Goal: Information Seeking & Learning: Understand process/instructions

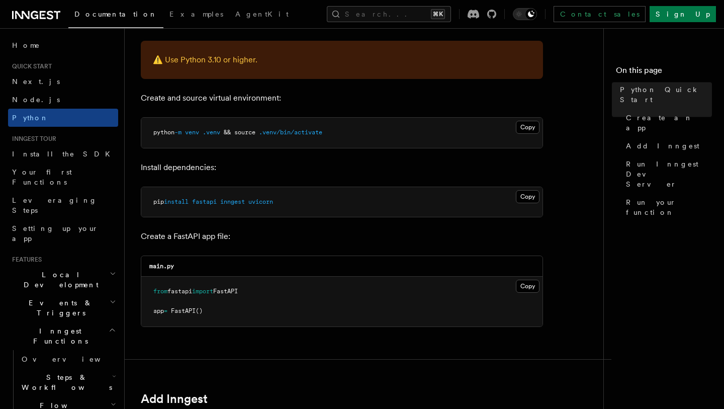
scroll to position [258, 0]
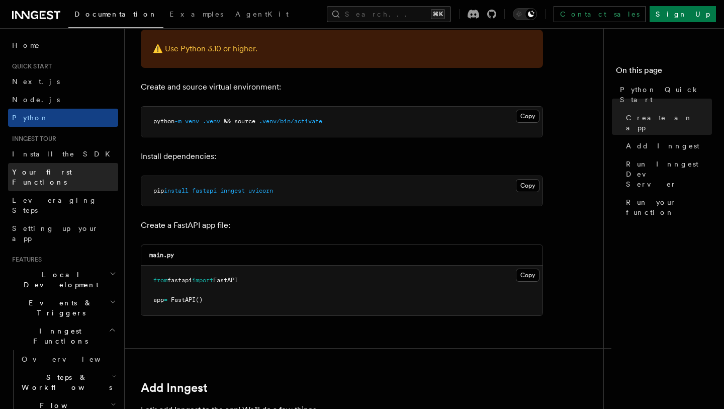
click at [78, 170] on link "Your first Functions" at bounding box center [63, 177] width 110 height 28
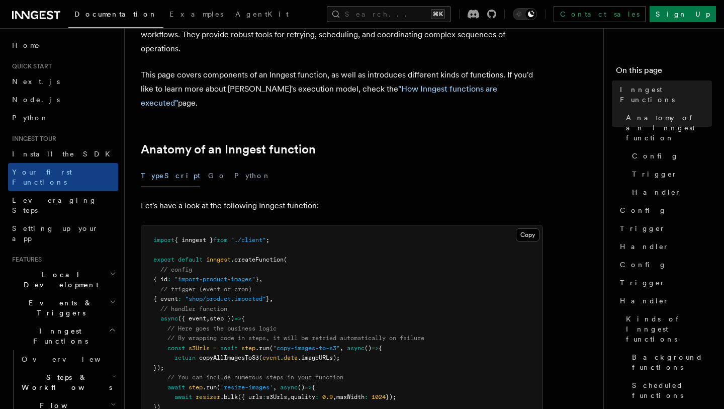
scroll to position [102, 0]
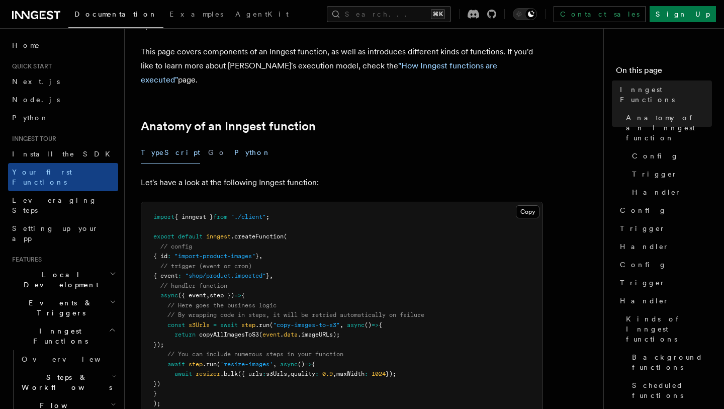
click at [234, 141] on button "Python" at bounding box center [252, 152] width 37 height 23
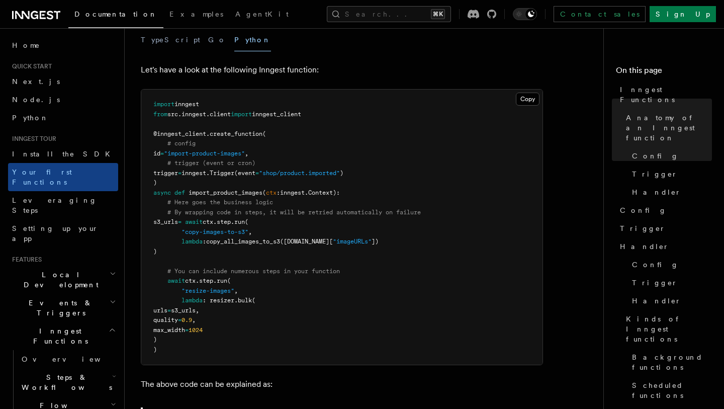
scroll to position [202, 0]
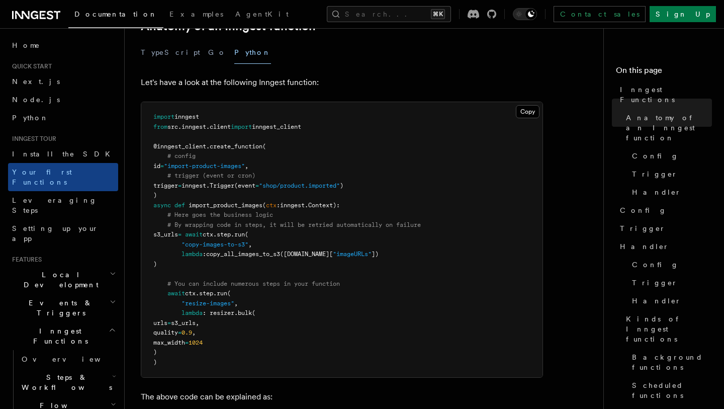
click at [231, 143] on span "create_function" at bounding box center [236, 146] width 53 height 7
copy span "create_function"
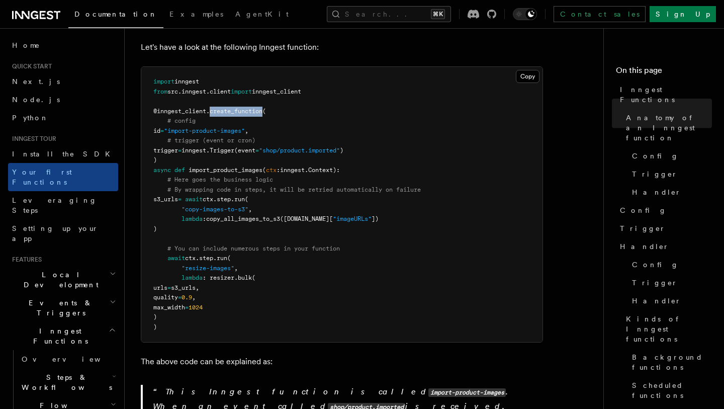
scroll to position [245, 0]
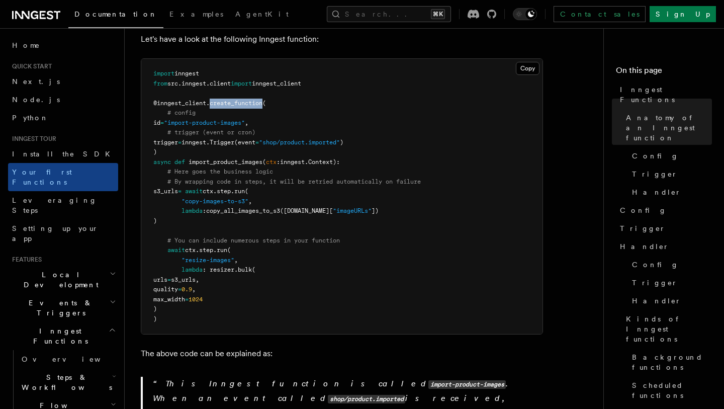
click at [259, 100] on span "create_function" at bounding box center [236, 103] width 53 height 7
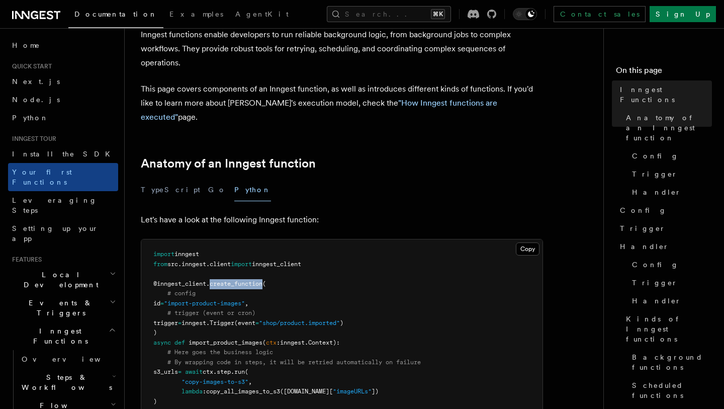
scroll to position [65, 0]
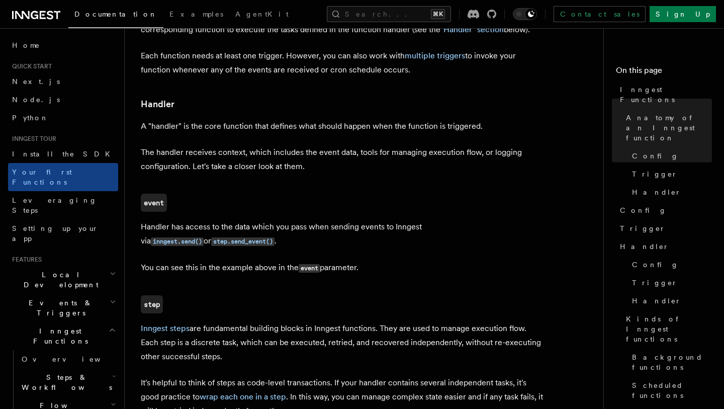
scroll to position [1211, 0]
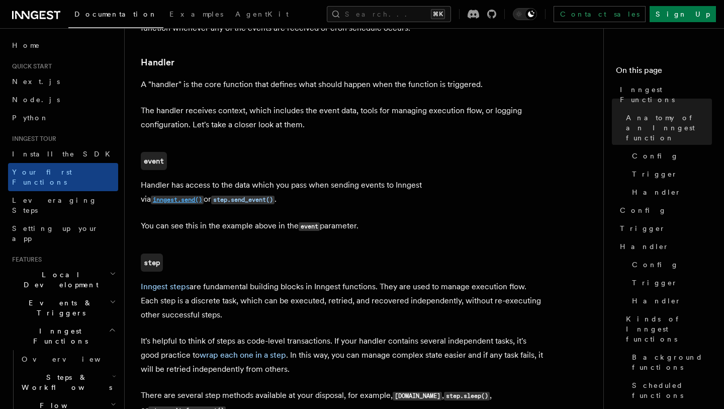
click at [204, 196] on code "inngest.send()" at bounding box center [177, 200] width 53 height 9
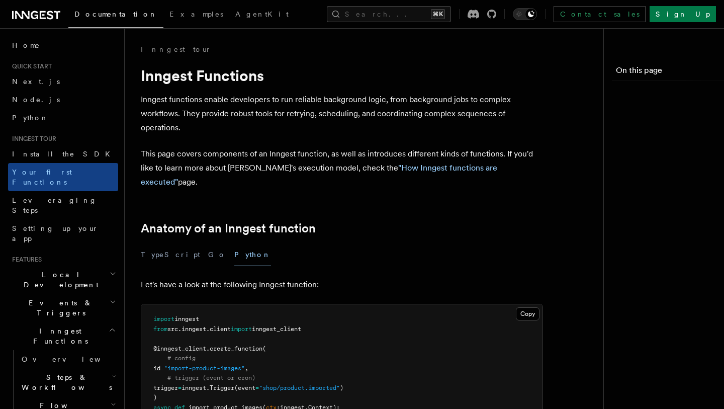
scroll to position [1269, 0]
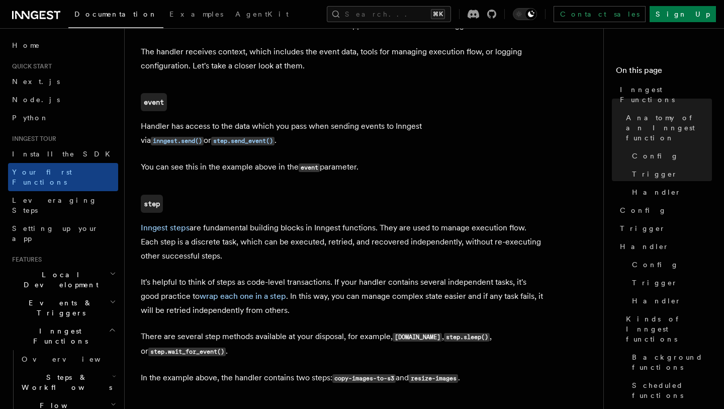
click at [366, 275] on p "It's helpful to think of steps as code-level transactions. If your handler cont…" at bounding box center [342, 296] width 402 height 42
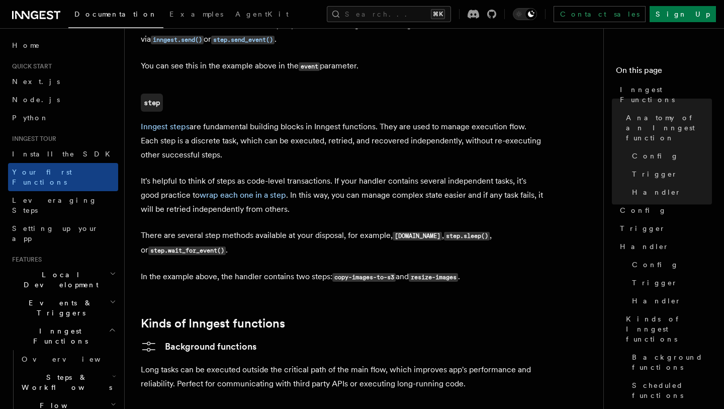
scroll to position [1366, 0]
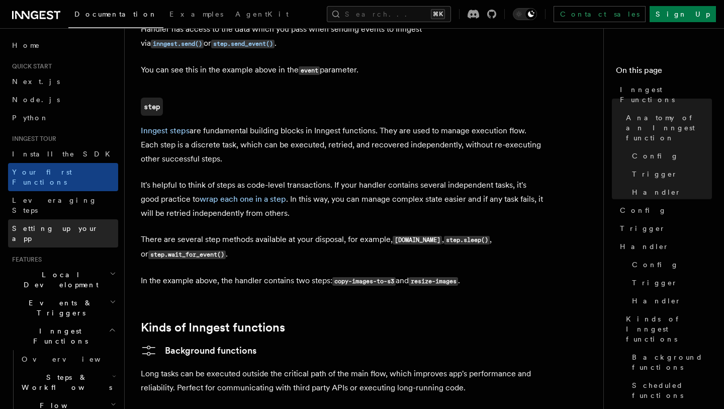
click at [60, 219] on link "Setting up your app" at bounding box center [63, 233] width 110 height 28
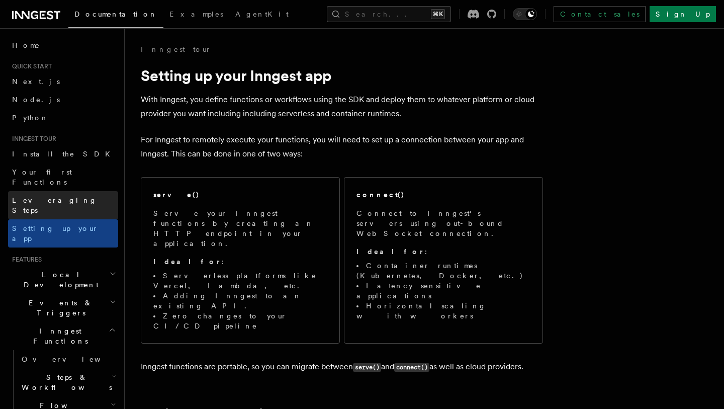
click at [62, 196] on span "Leveraging Steps" at bounding box center [54, 205] width 85 height 18
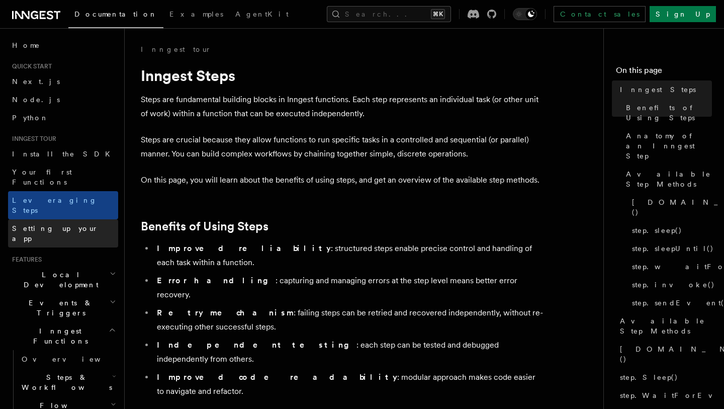
click at [71, 219] on link "Setting up your app" at bounding box center [63, 233] width 110 height 28
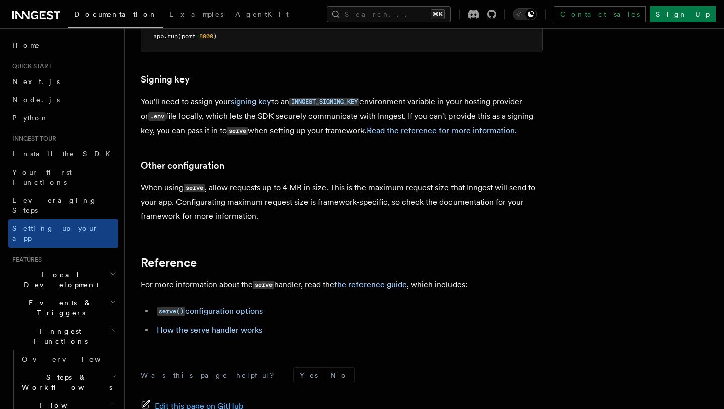
scroll to position [717, 0]
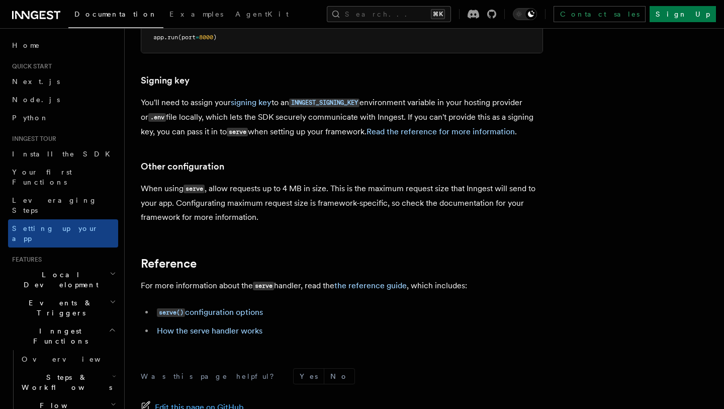
click at [79, 265] on h2 "Local Development" at bounding box center [63, 279] width 110 height 28
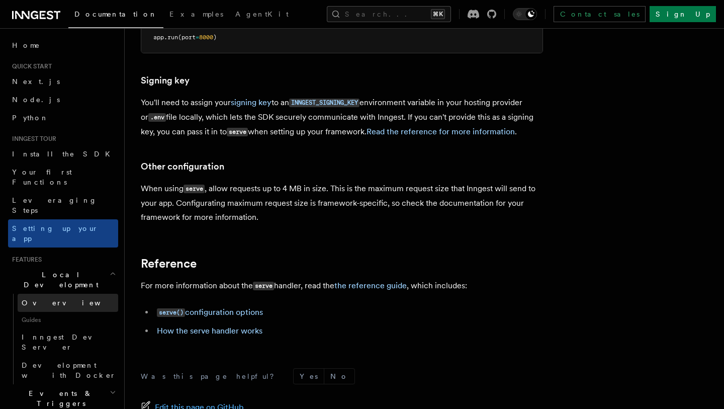
click at [73, 294] on link "Overview" at bounding box center [68, 303] width 101 height 18
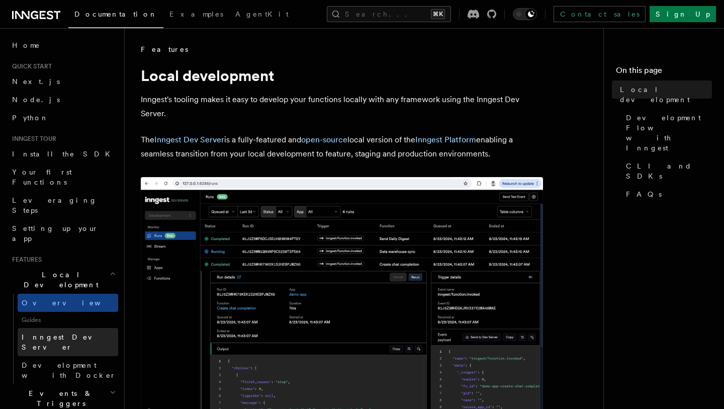
click at [79, 333] on span "Inngest Dev Server" at bounding box center [65, 342] width 86 height 18
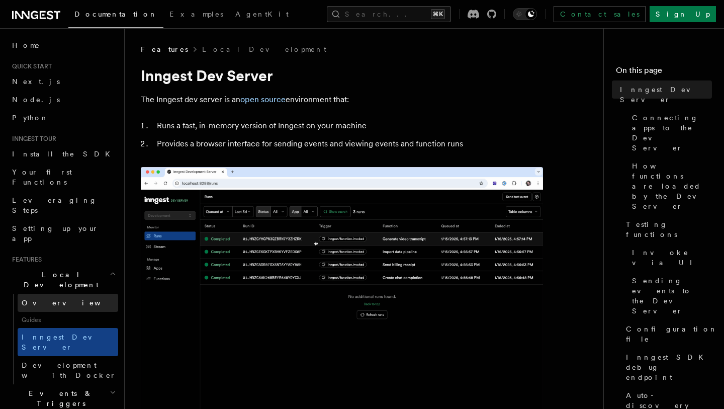
click at [80, 294] on link "Overview" at bounding box center [68, 303] width 101 height 18
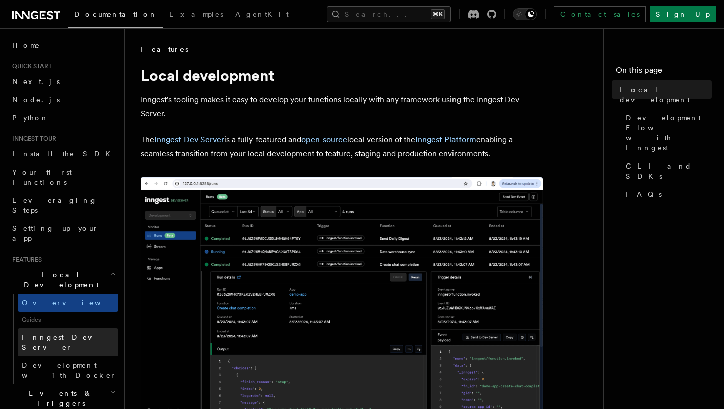
click at [84, 328] on link "Inngest Dev Server" at bounding box center [68, 342] width 101 height 28
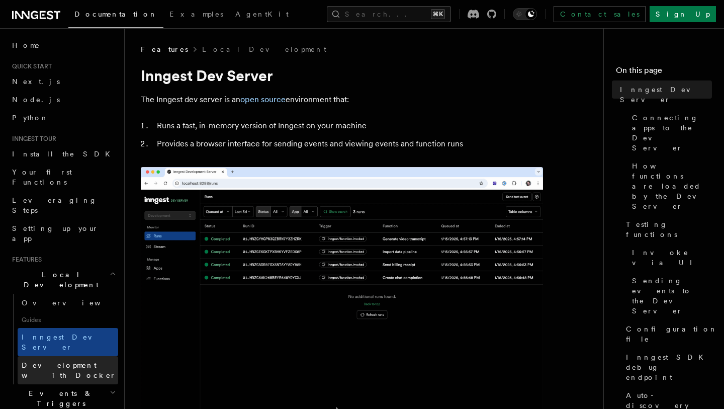
click at [87, 361] on span "Development with Docker" at bounding box center [69, 370] width 95 height 18
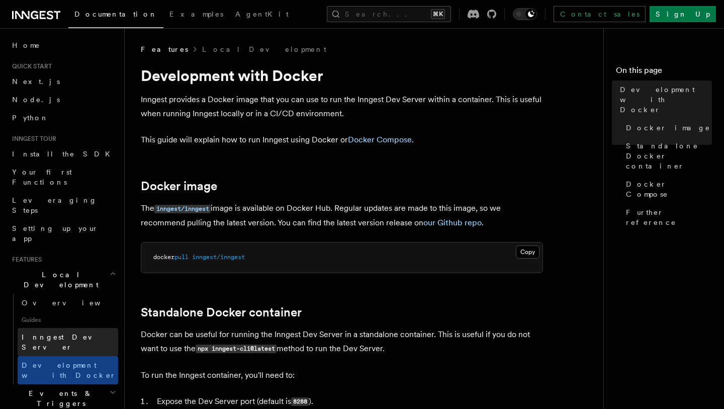
click at [87, 328] on link "Inngest Dev Server" at bounding box center [68, 342] width 101 height 28
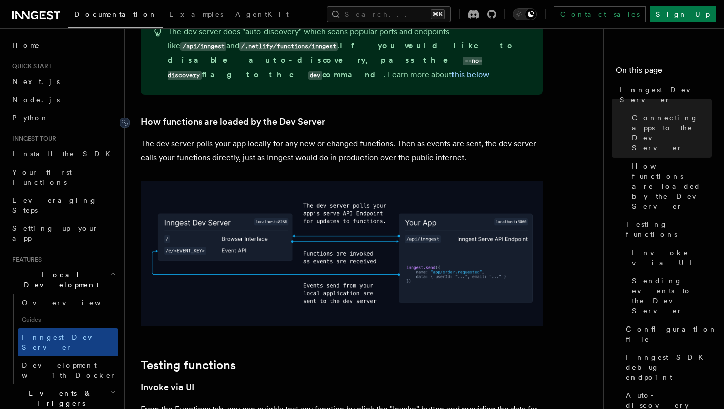
scroll to position [1107, 0]
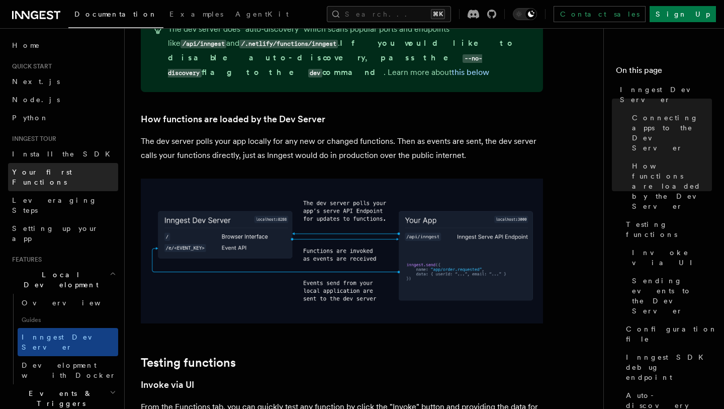
click at [72, 168] on span "Your first Functions" at bounding box center [42, 177] width 60 height 18
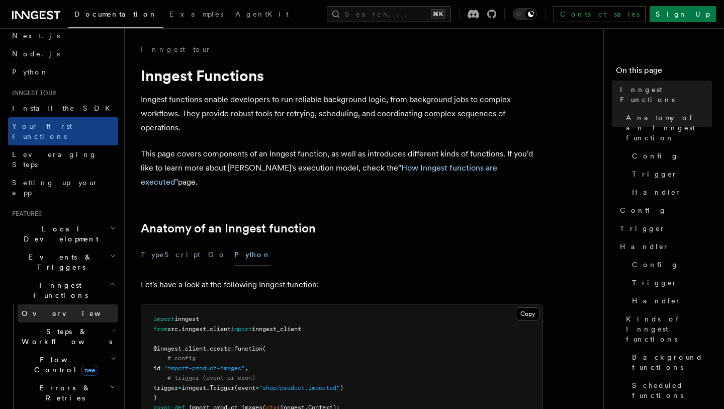
scroll to position [68, 0]
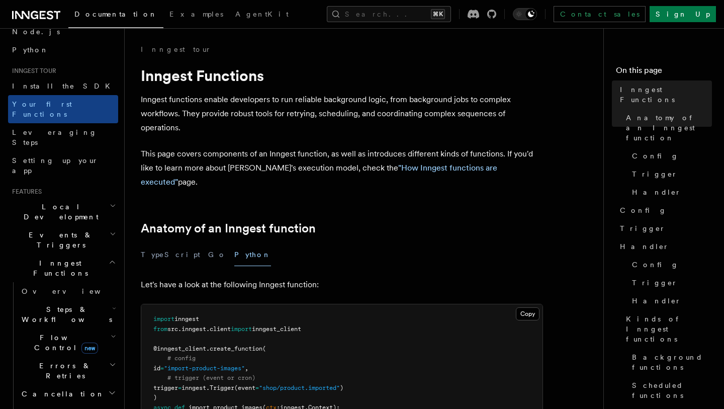
click at [82, 300] on h2 "Steps & Workflows" at bounding box center [68, 314] width 101 height 28
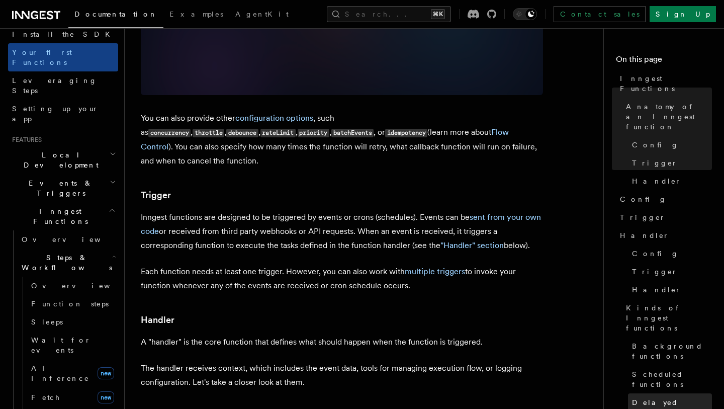
scroll to position [50, 0]
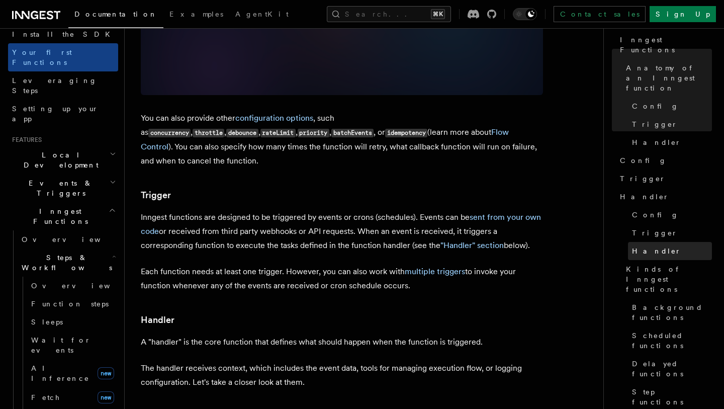
click at [660, 242] on link "Handler" at bounding box center [670, 251] width 84 height 18
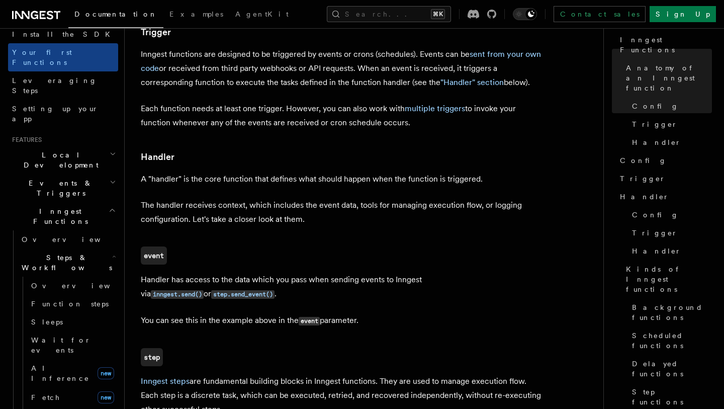
scroll to position [1116, 0]
click at [656, 387] on span "Step functions" at bounding box center [672, 397] width 80 height 20
click at [652, 387] on span "Step functions" at bounding box center [672, 397] width 80 height 20
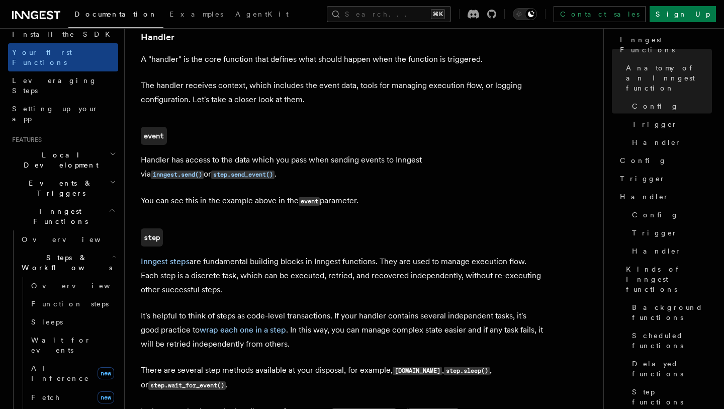
scroll to position [1333, 0]
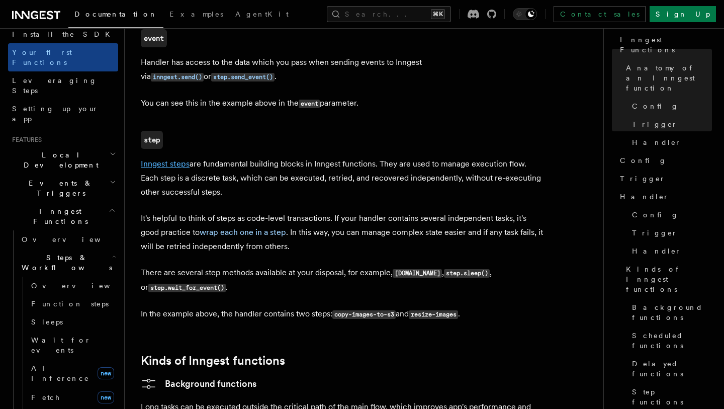
click at [171, 159] on link "Inngest steps" at bounding box center [165, 164] width 49 height 10
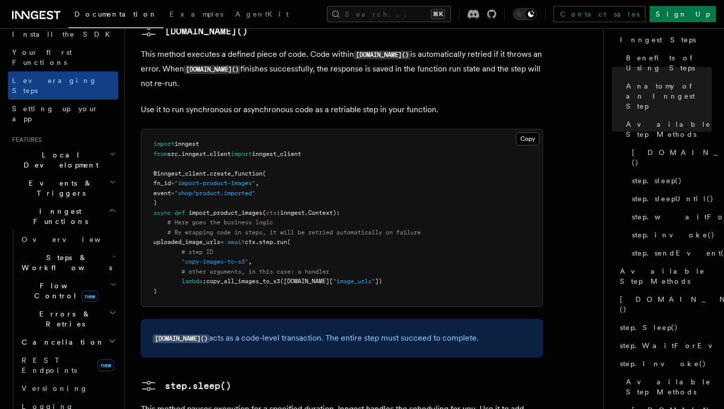
scroll to position [903, 0]
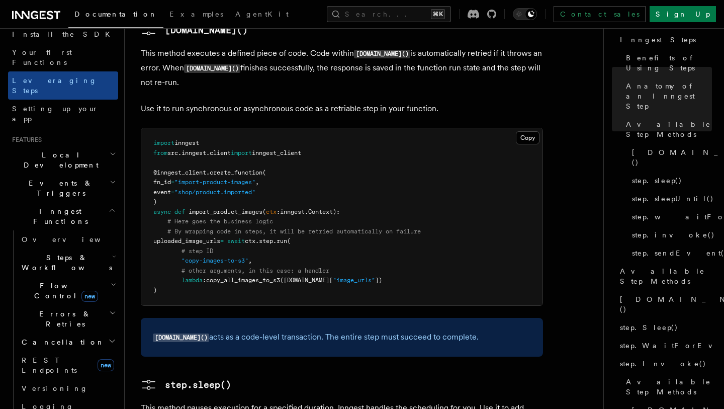
click at [175, 333] on code "[DOMAIN_NAME]()" at bounding box center [181, 337] width 56 height 9
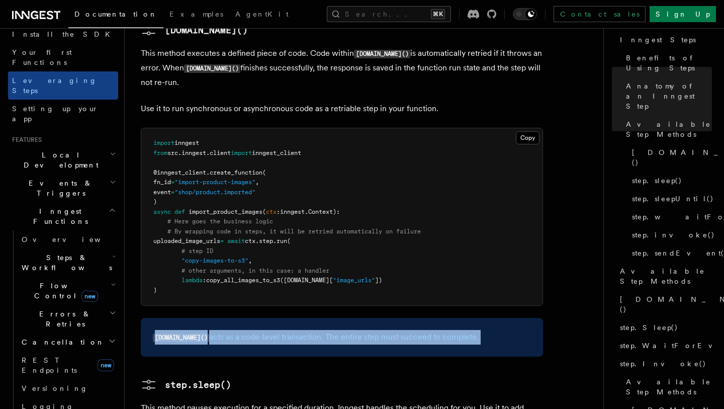
click at [175, 333] on code "[DOMAIN_NAME]()" at bounding box center [181, 337] width 56 height 9
click at [235, 318] on div "step.run() acts as a code-level transaction. The entire step must succeed to co…" at bounding box center [342, 337] width 402 height 39
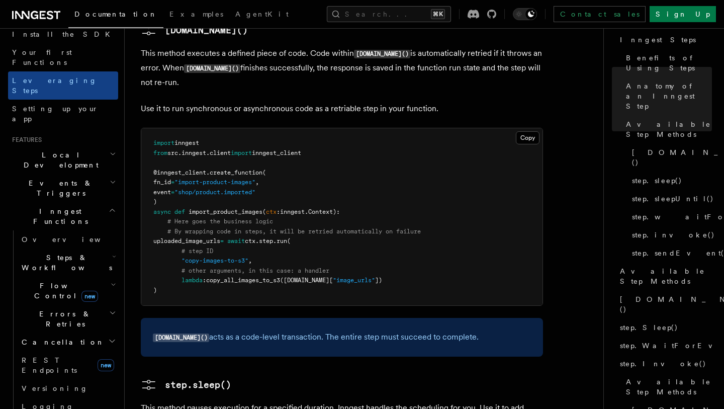
click at [286, 318] on div "step.run() acts as a code-level transaction. The entire step must succeed to co…" at bounding box center [342, 337] width 402 height 39
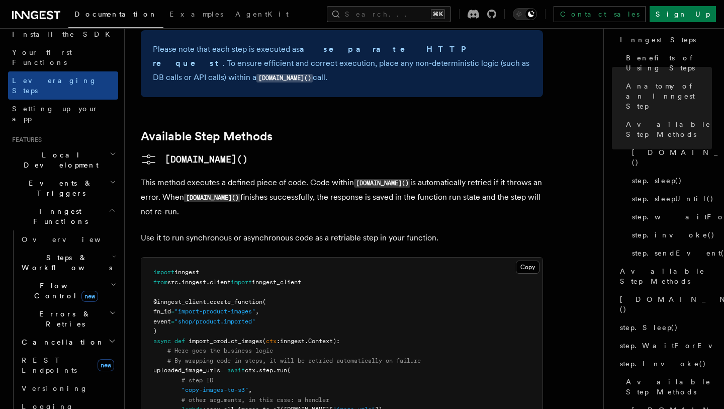
scroll to position [782, 0]
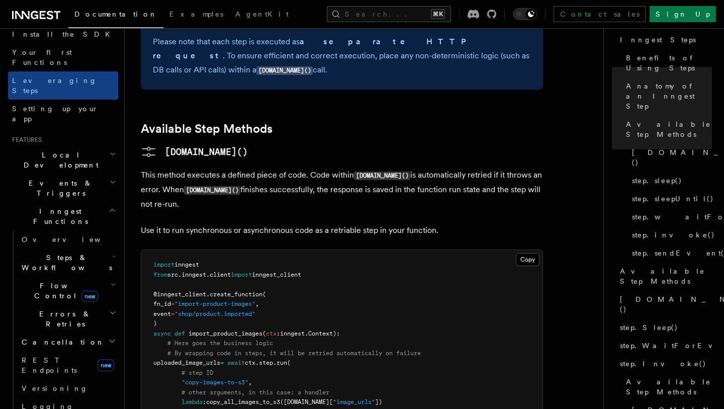
click at [316, 250] on pre "import inngest from src . inngest . client import inngest_client @inngest_clien…" at bounding box center [341, 338] width 401 height 177
click at [87, 248] on h2 "Steps & Workflows" at bounding box center [68, 262] width 101 height 28
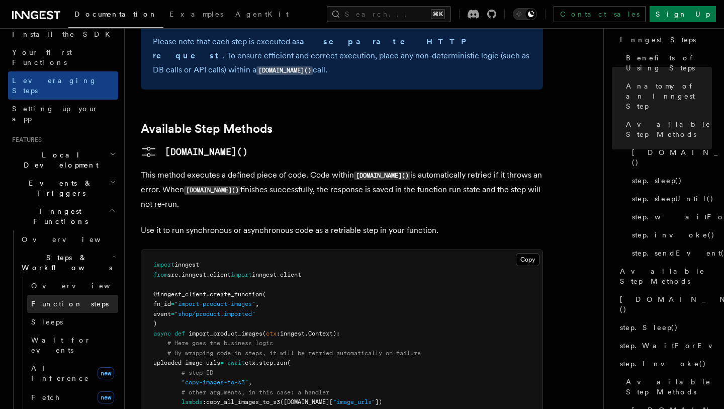
click at [77, 295] on link "Function steps" at bounding box center [72, 304] width 91 height 18
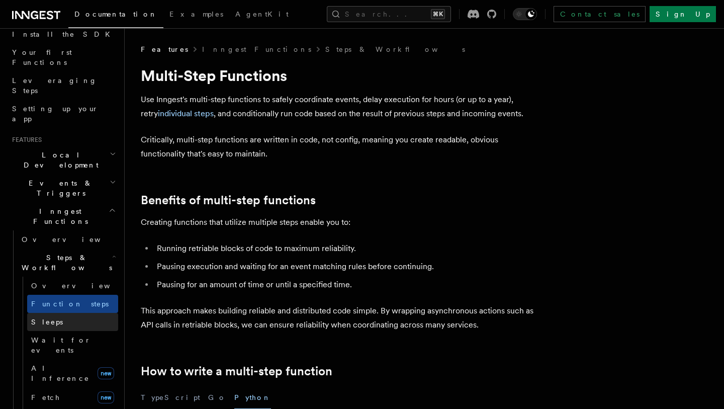
click at [78, 313] on link "Sleeps" at bounding box center [72, 322] width 91 height 18
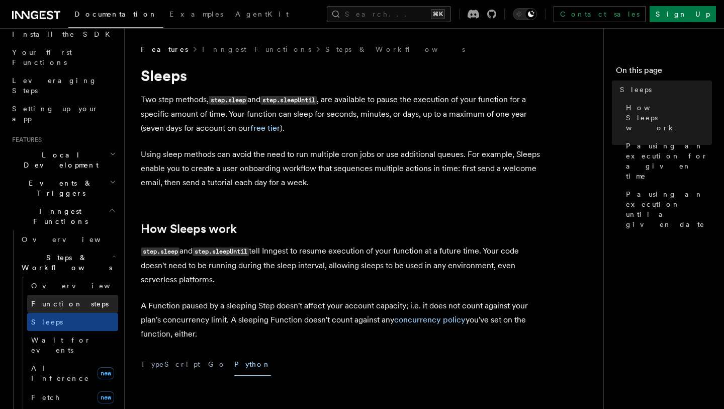
click at [86, 295] on link "Function steps" at bounding box center [72, 304] width 91 height 18
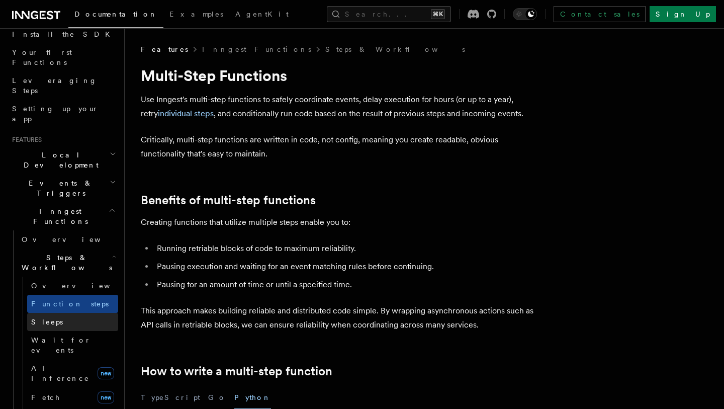
click at [88, 313] on link "Sleeps" at bounding box center [72, 322] width 91 height 18
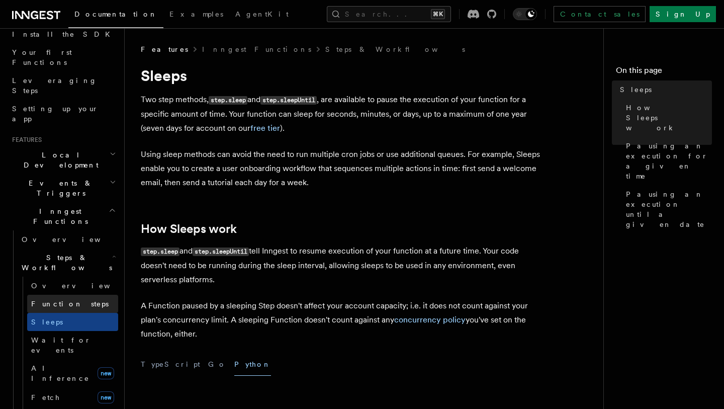
click at [87, 295] on link "Function steps" at bounding box center [72, 304] width 91 height 18
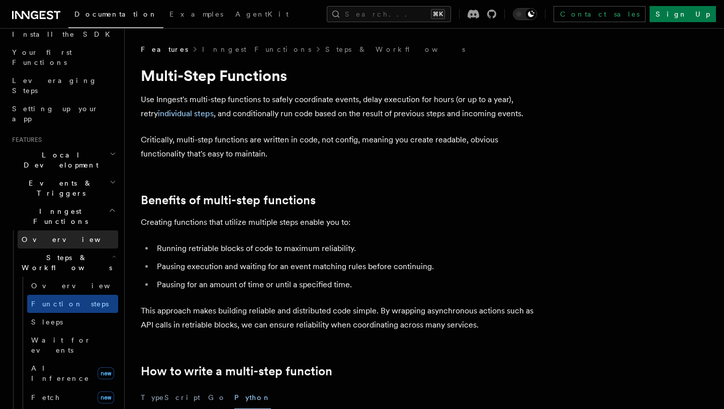
click at [77, 230] on link "Overview" at bounding box center [68, 239] width 101 height 18
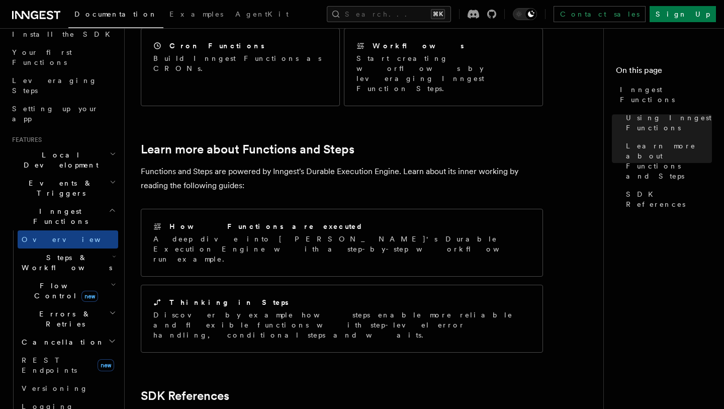
scroll to position [605, 0]
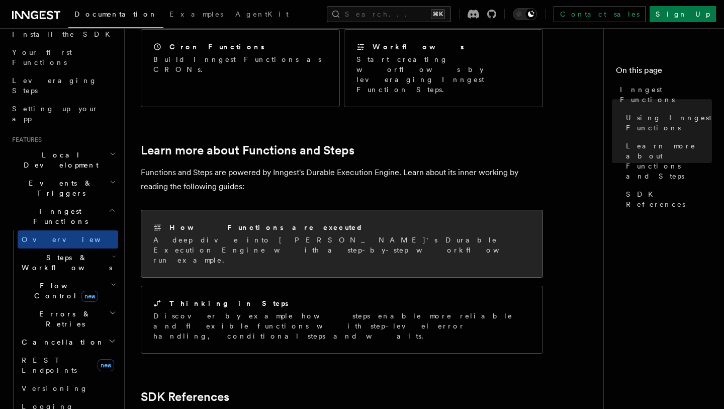
click at [269, 210] on div "How Functions are executed A deep dive into Inngest's Durable Execution Engine …" at bounding box center [341, 243] width 401 height 67
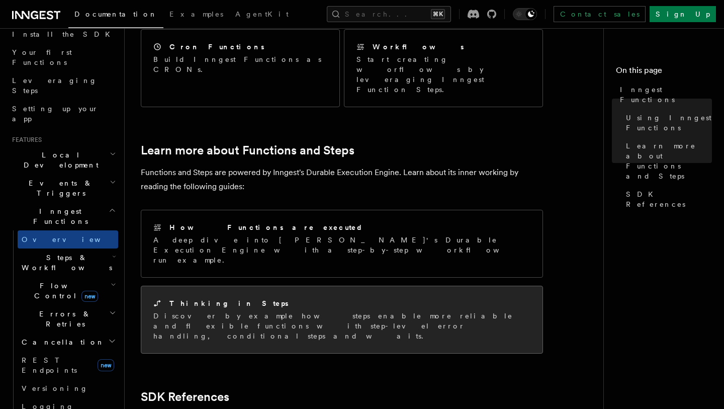
click at [271, 311] on p "Discover by example how steps enable more reliable and flexible functions with …" at bounding box center [341, 326] width 377 height 30
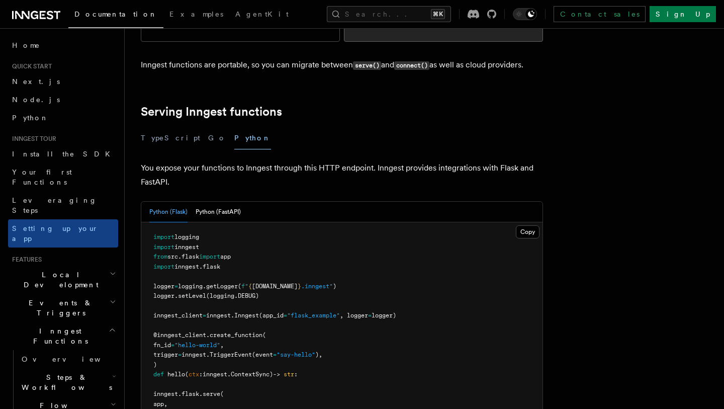
scroll to position [301, 0]
click at [223, 202] on button "Python (FastAPI)" at bounding box center [218, 212] width 45 height 21
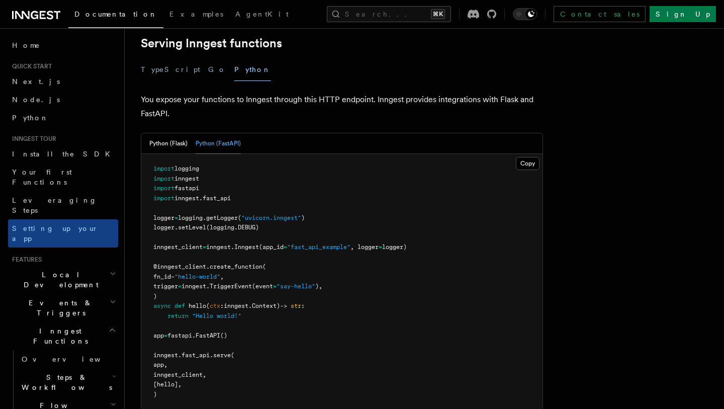
scroll to position [370, 0]
click at [524, 157] on button "Copy Copied" at bounding box center [528, 163] width 24 height 13
click at [64, 146] on link "Install the SDK" at bounding box center [63, 154] width 110 height 18
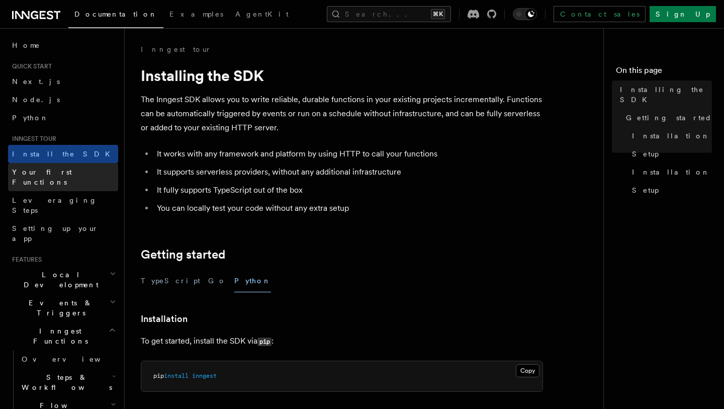
click at [73, 168] on link "Your first Functions" at bounding box center [63, 177] width 110 height 28
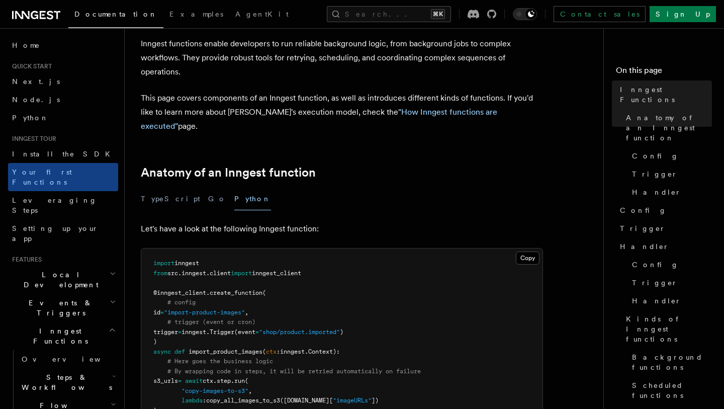
scroll to position [164, 0]
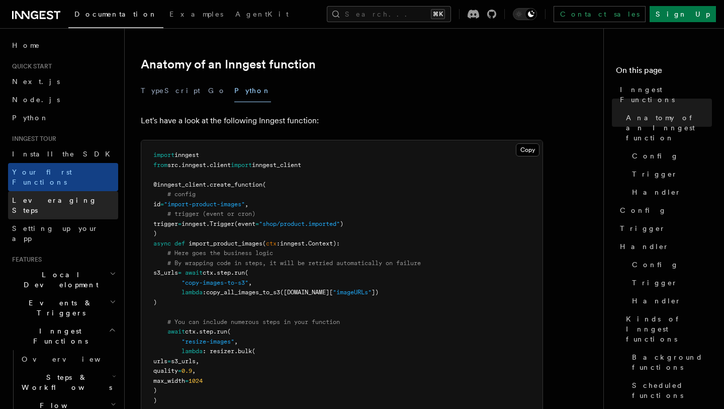
click at [75, 191] on link "Leveraging Steps" at bounding box center [63, 205] width 110 height 28
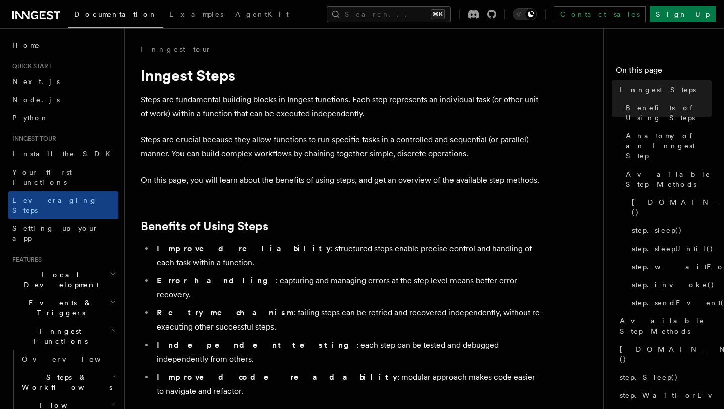
click at [78, 294] on h2 "Events & Triggers" at bounding box center [63, 308] width 110 height 28
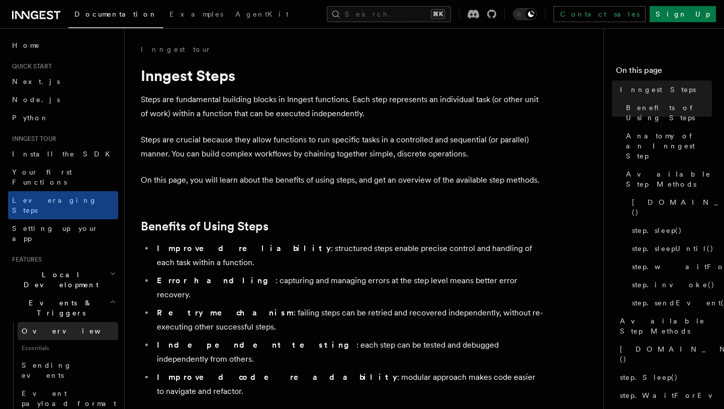
click at [70, 322] on link "Overview" at bounding box center [68, 331] width 101 height 18
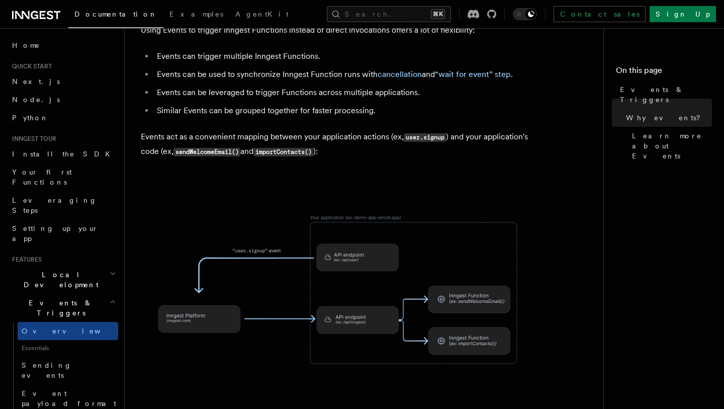
scroll to position [423, 0]
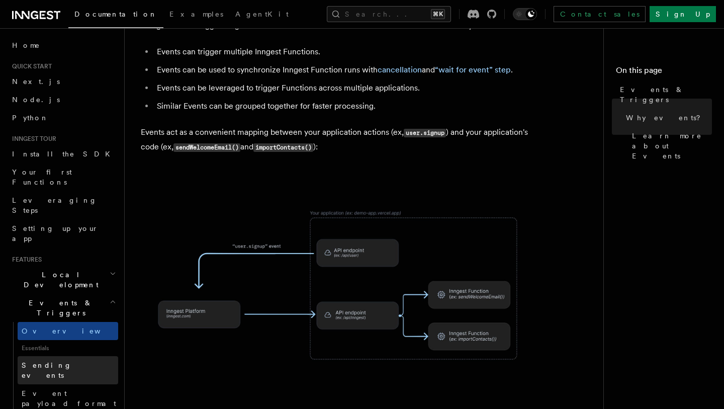
click at [80, 356] on link "Sending events" at bounding box center [68, 370] width 101 height 28
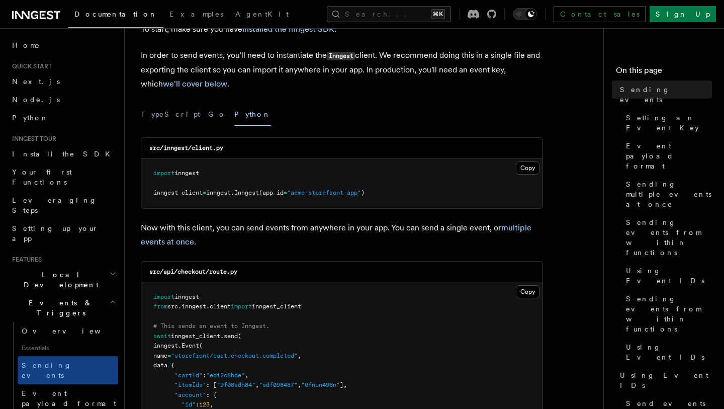
scroll to position [16, 0]
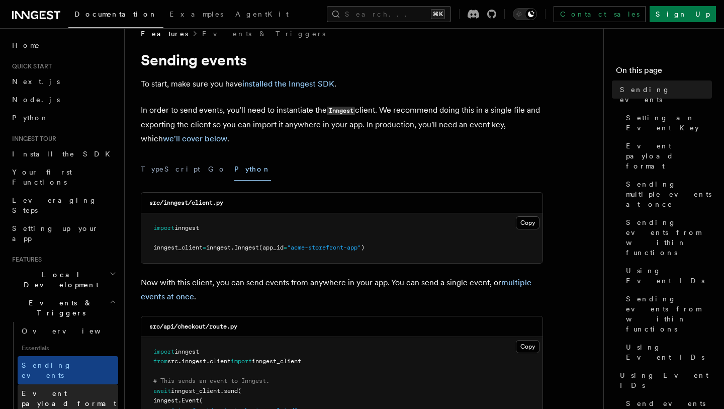
click at [90, 384] on link "Event payload format" at bounding box center [68, 398] width 101 height 28
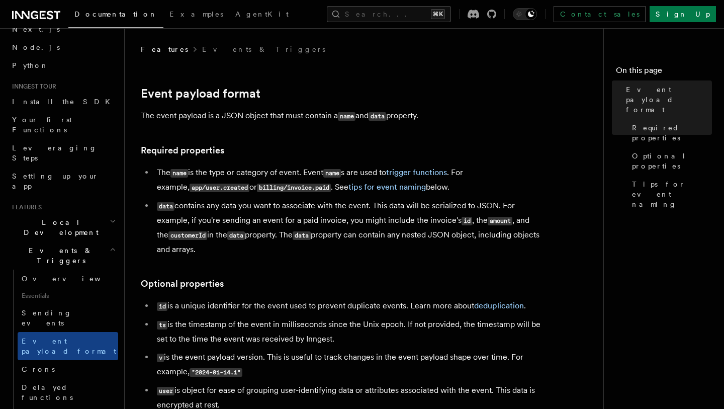
scroll to position [64, 0]
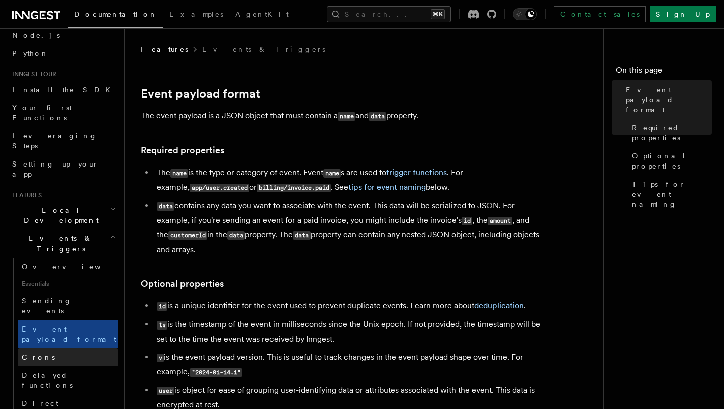
click at [80, 348] on link "Crons" at bounding box center [68, 357] width 101 height 18
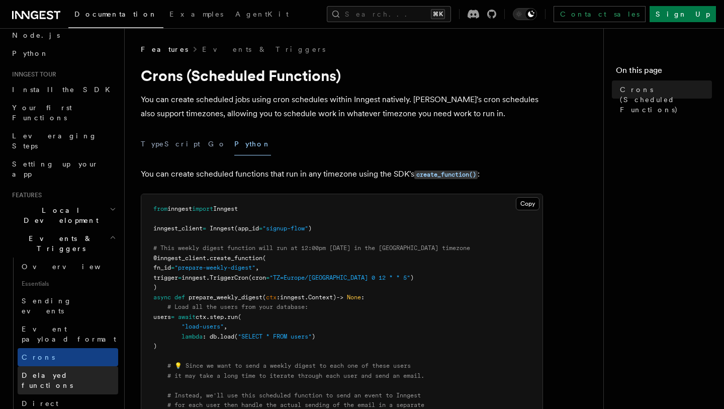
click at [81, 366] on link "Delayed functions" at bounding box center [68, 380] width 101 height 28
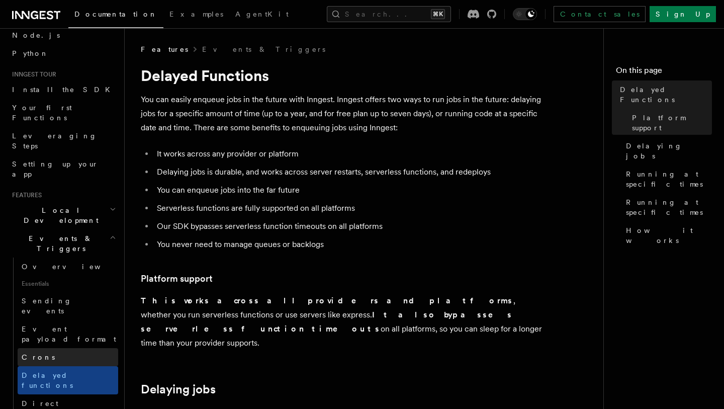
click at [77, 348] on link "Crons" at bounding box center [68, 357] width 101 height 18
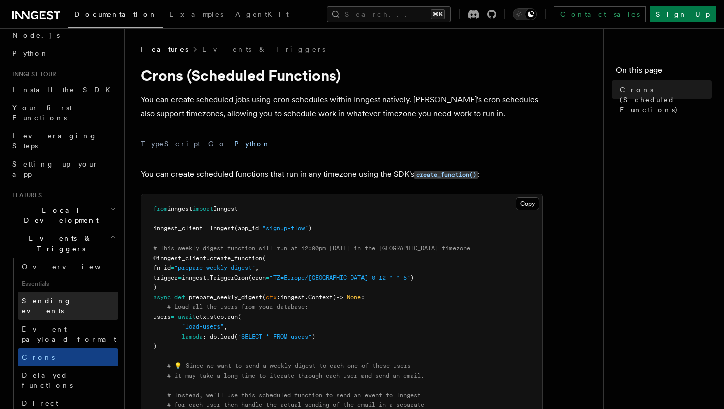
click at [76, 292] on link "Sending events" at bounding box center [68, 306] width 101 height 28
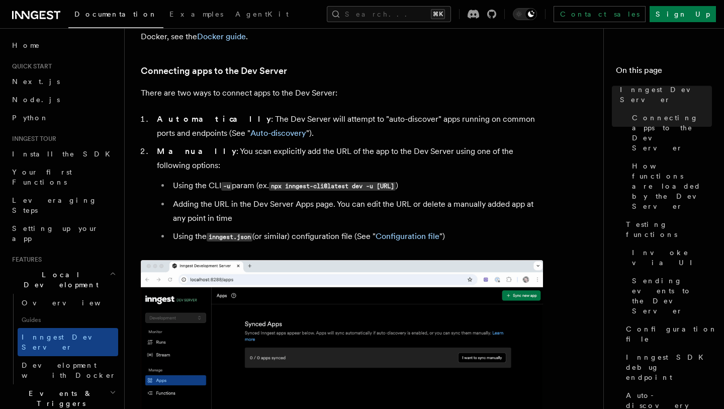
scroll to position [578, 0]
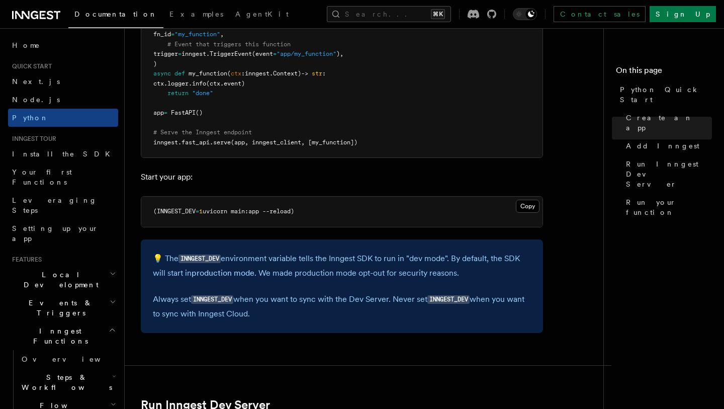
scroll to position [882, 0]
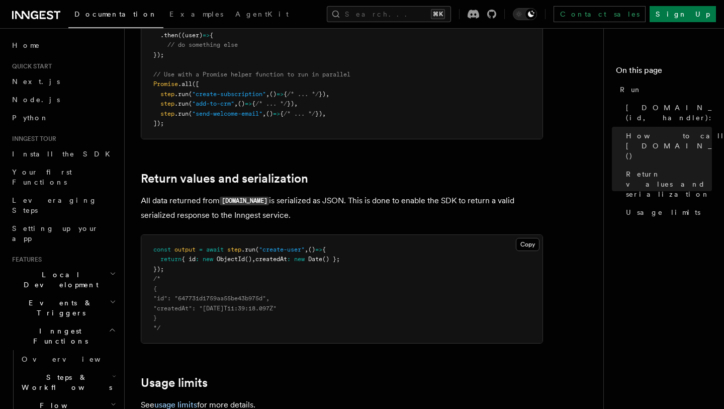
scroll to position [570, 0]
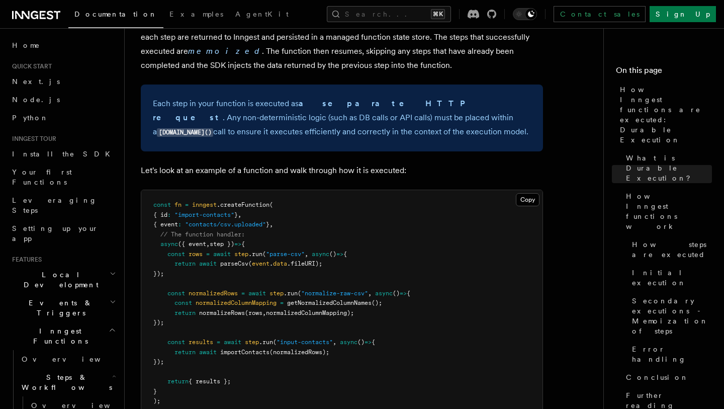
scroll to position [850, 0]
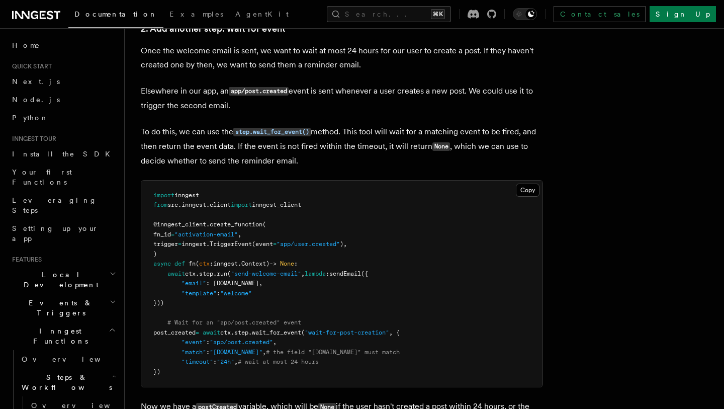
scroll to position [963, 0]
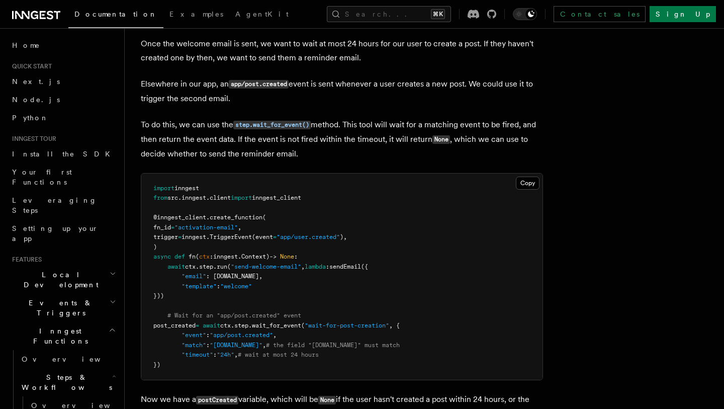
click at [301, 329] on span "wait_for_event" at bounding box center [276, 325] width 49 height 7
copy span "wait_for_event"
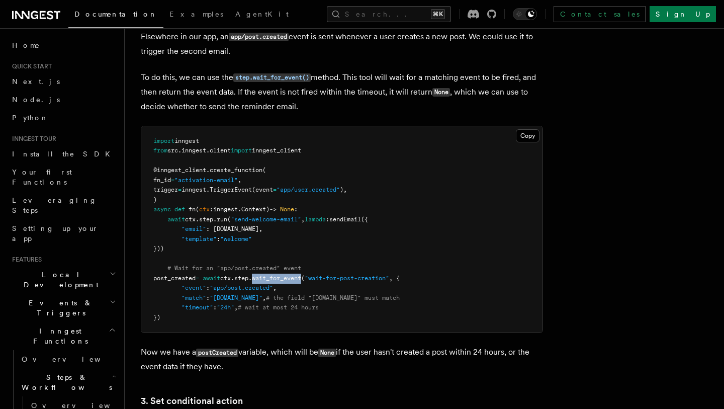
scroll to position [1013, 0]
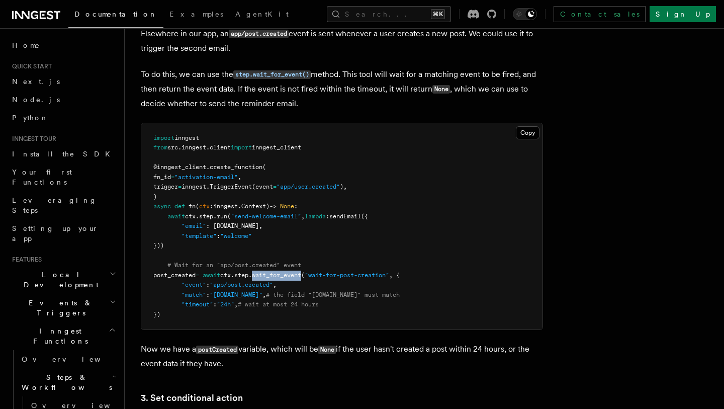
click at [363, 228] on pre "import inngest from src . inngest . client import inngest_client @inngest_clien…" at bounding box center [341, 226] width 401 height 207
click at [366, 224] on pre "import inngest from src . inngest . client import inngest_client @inngest_clien…" at bounding box center [341, 226] width 401 height 207
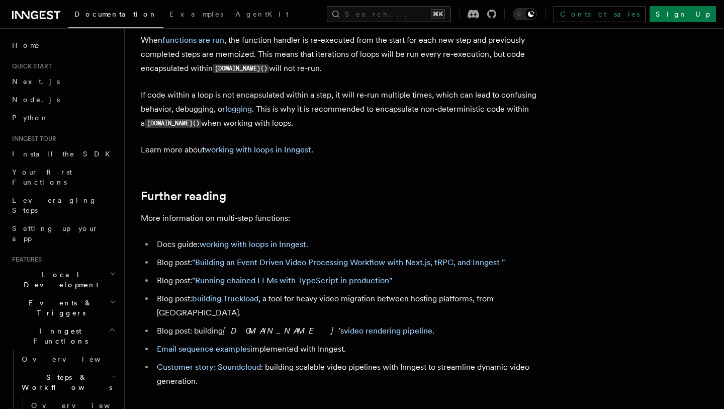
scroll to position [2623, 0]
